Goal: Task Accomplishment & Management: Manage account settings

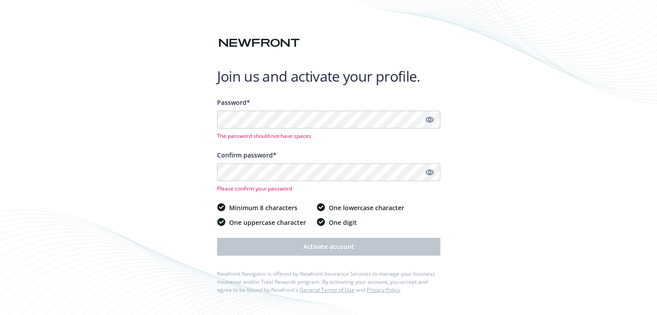
click at [431, 122] on icon "Show password" at bounding box center [429, 120] width 8 height 8
click at [430, 175] on icon "Show password" at bounding box center [429, 172] width 8 height 8
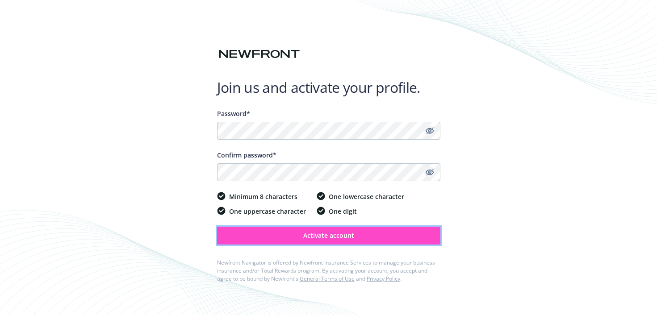
click at [314, 237] on span "Activate account" at bounding box center [328, 235] width 51 height 8
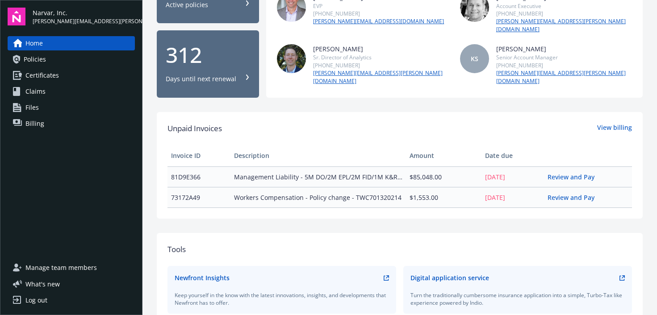
scroll to position [135, 0]
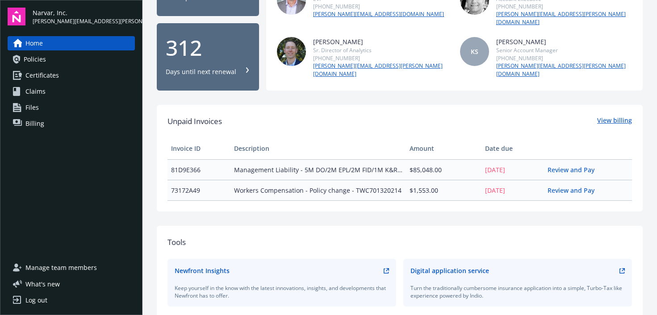
click at [614, 116] on link "View billing" at bounding box center [614, 122] width 35 height 12
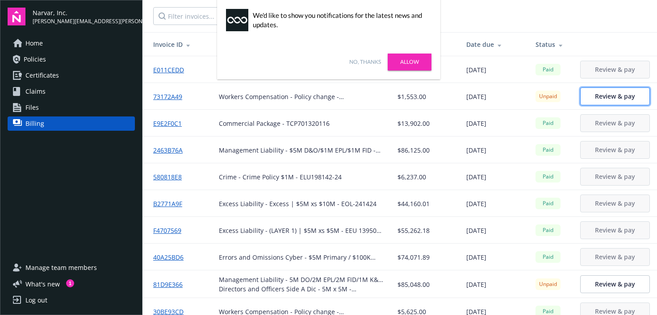
click at [619, 96] on span "Review & pay" at bounding box center [615, 96] width 40 height 8
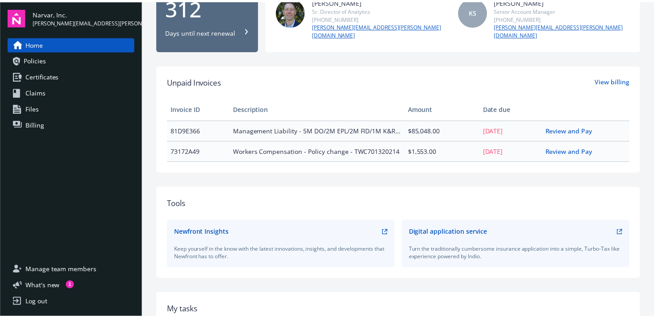
scroll to position [175, 0]
